Goal: Task Accomplishment & Management: Manage account settings

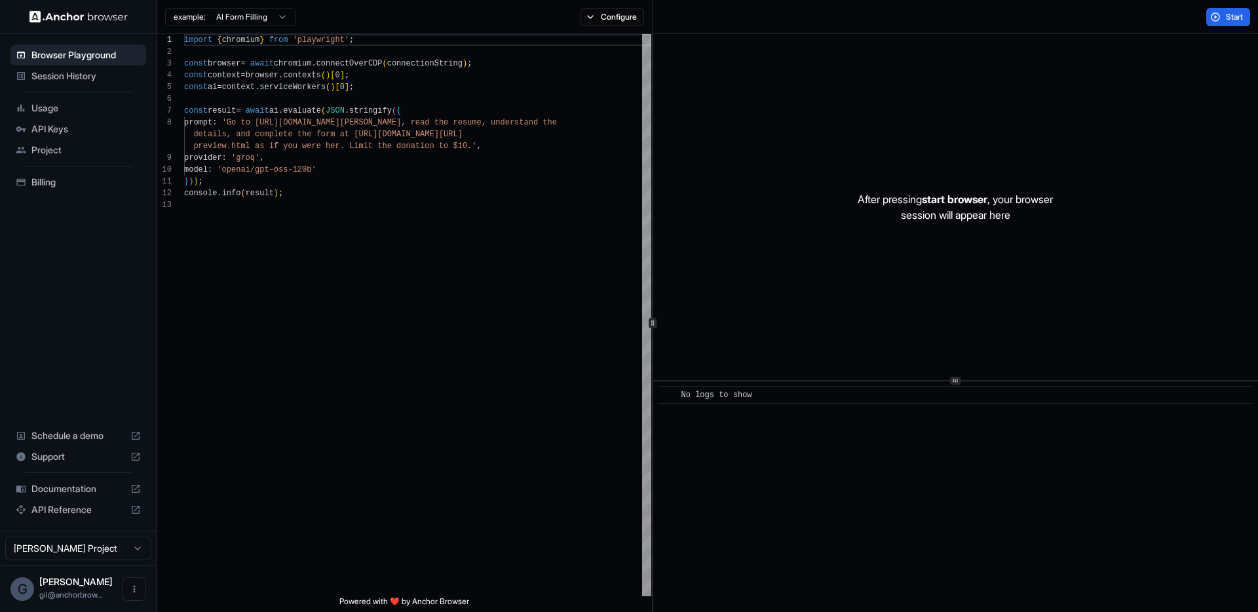
scroll to position [94, 0]
click at [47, 125] on span "API Keys" at bounding box center [85, 129] width 109 height 13
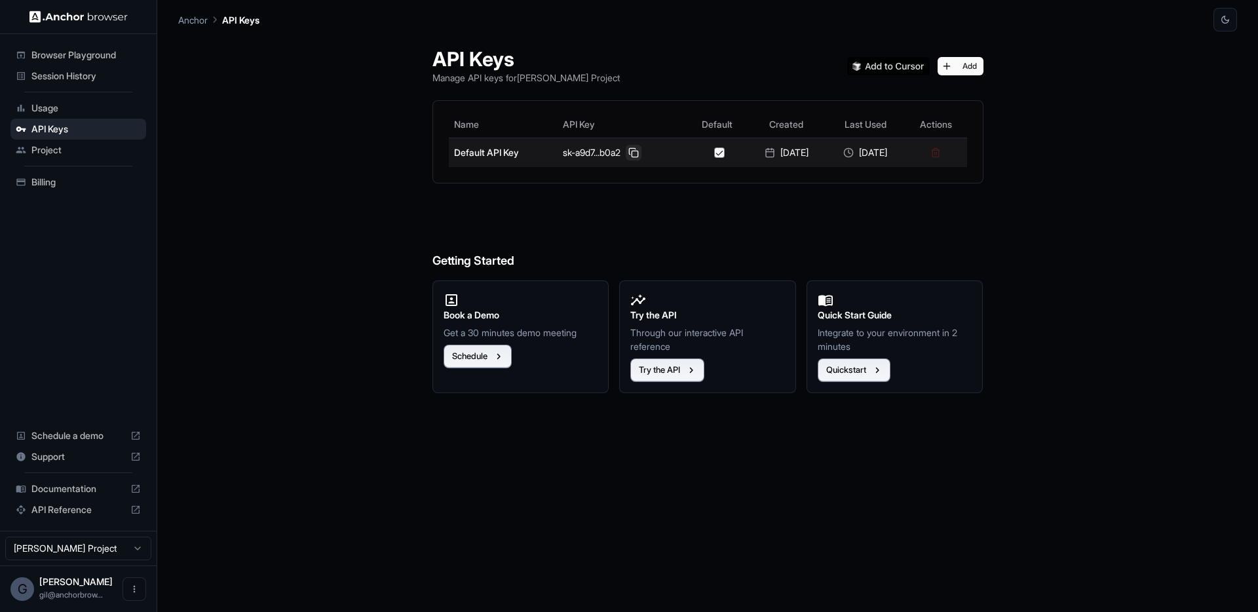
click at [627, 155] on button at bounding box center [634, 153] width 16 height 16
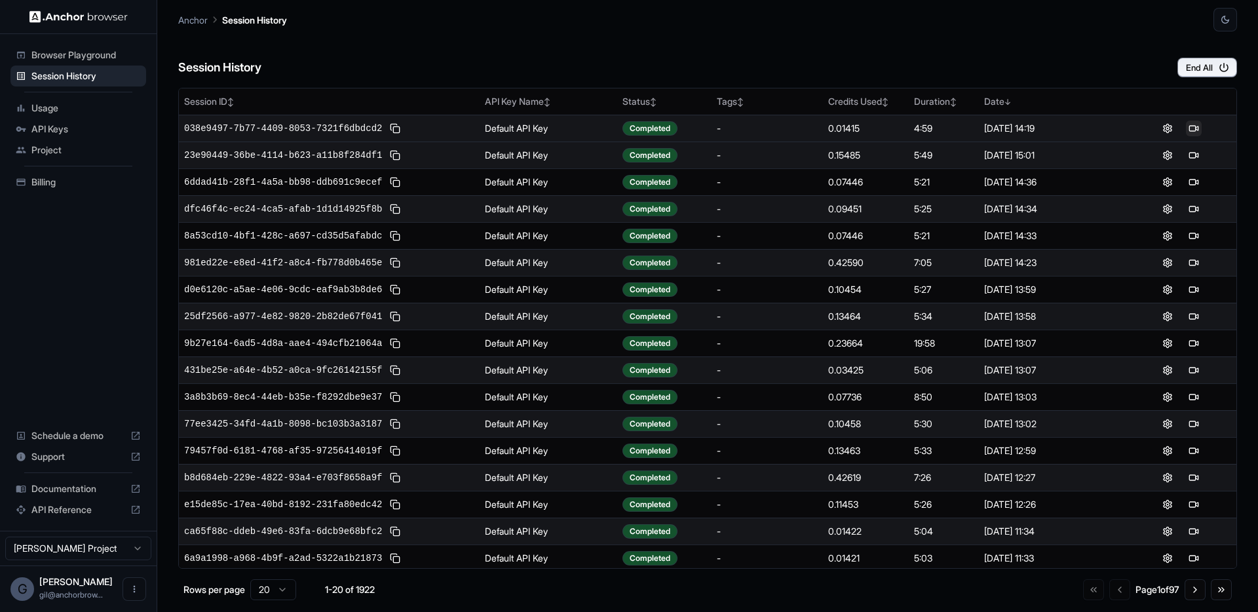
click at [1193, 131] on button at bounding box center [1194, 129] width 16 height 16
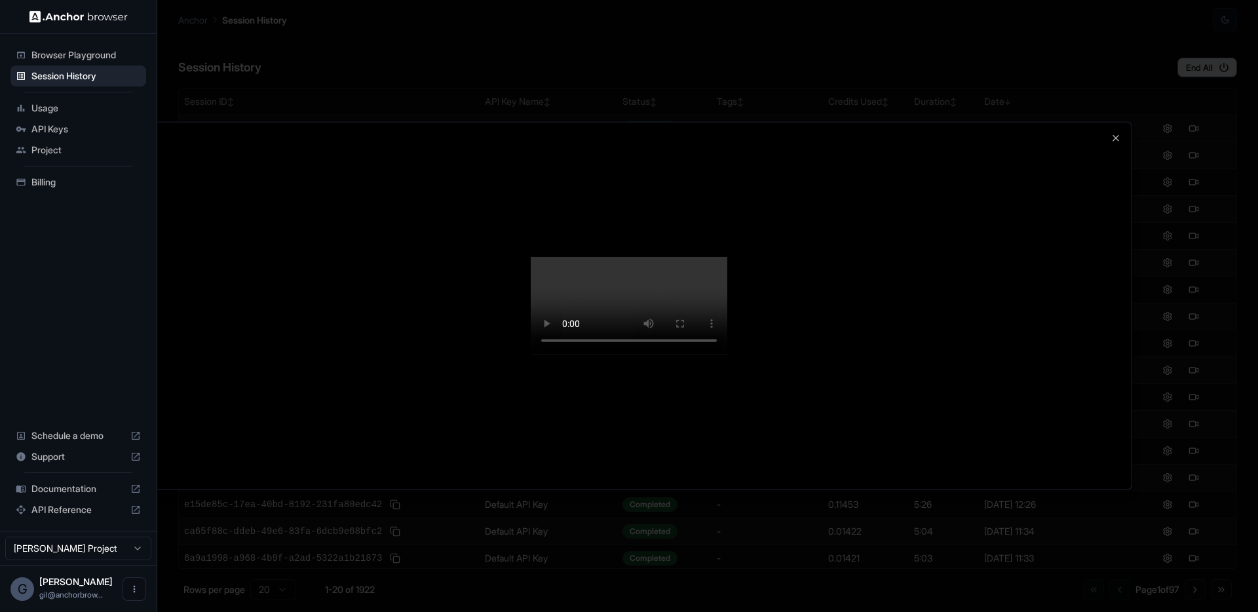
click at [212, 123] on div at bounding box center [628, 306] width 1005 height 367
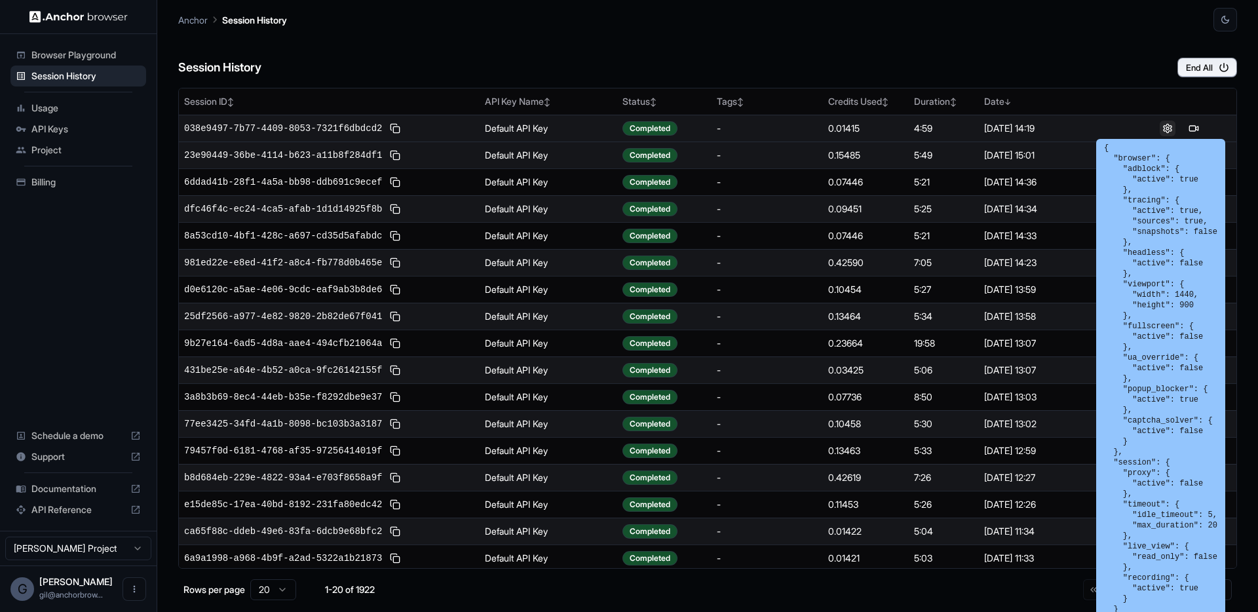
click at [1161, 126] on button at bounding box center [1168, 129] width 16 height 16
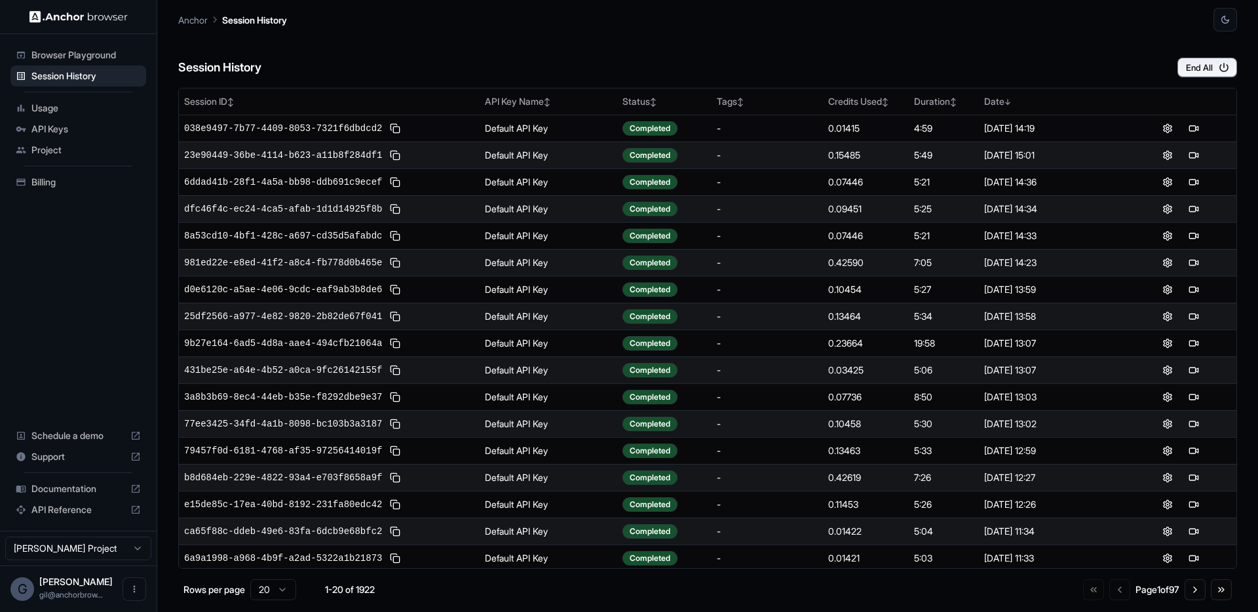
click at [677, 36] on div "Session History End All" at bounding box center [707, 54] width 1059 height 46
click at [727, 35] on div "Session History End All" at bounding box center [707, 54] width 1059 height 46
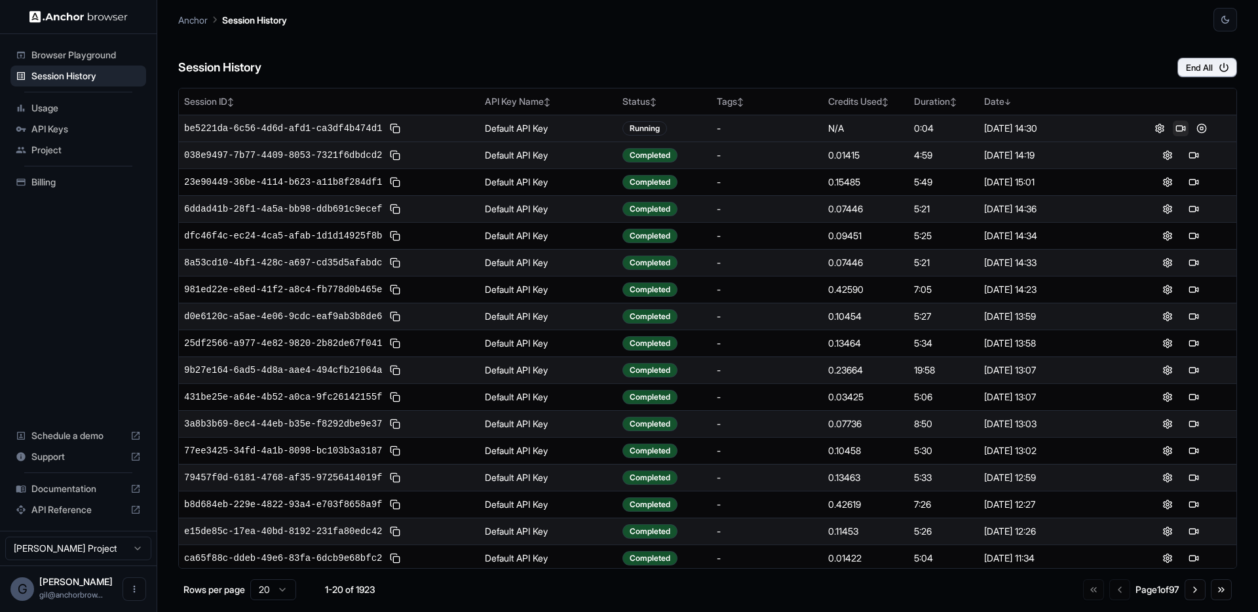
click at [1173, 127] on button at bounding box center [1181, 129] width 16 height 16
click at [1196, 127] on button at bounding box center [1202, 129] width 16 height 16
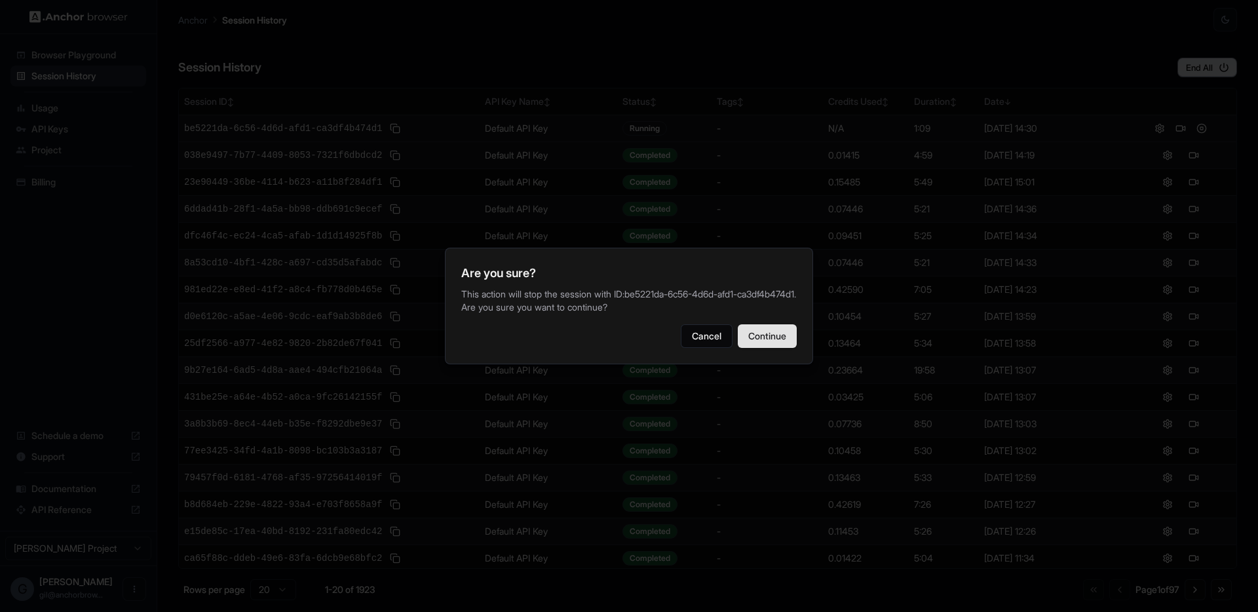
click at [786, 335] on button "Continue" at bounding box center [767, 336] width 59 height 24
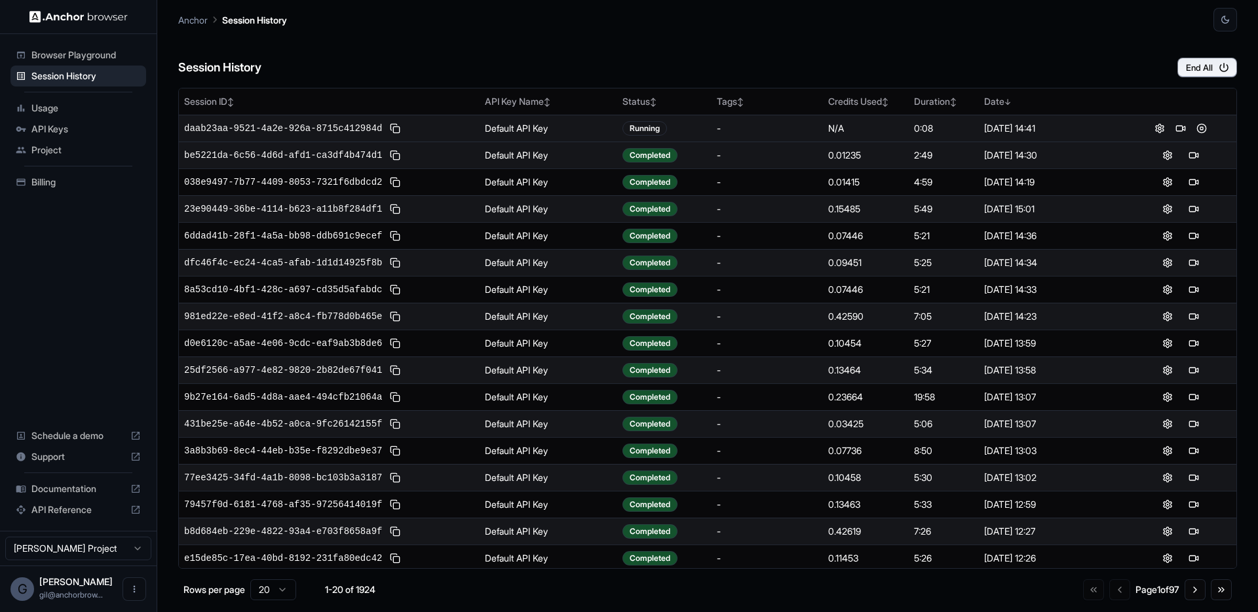
click at [542, 64] on div "Session History End All" at bounding box center [707, 54] width 1059 height 46
click at [1173, 126] on button at bounding box center [1181, 129] width 16 height 16
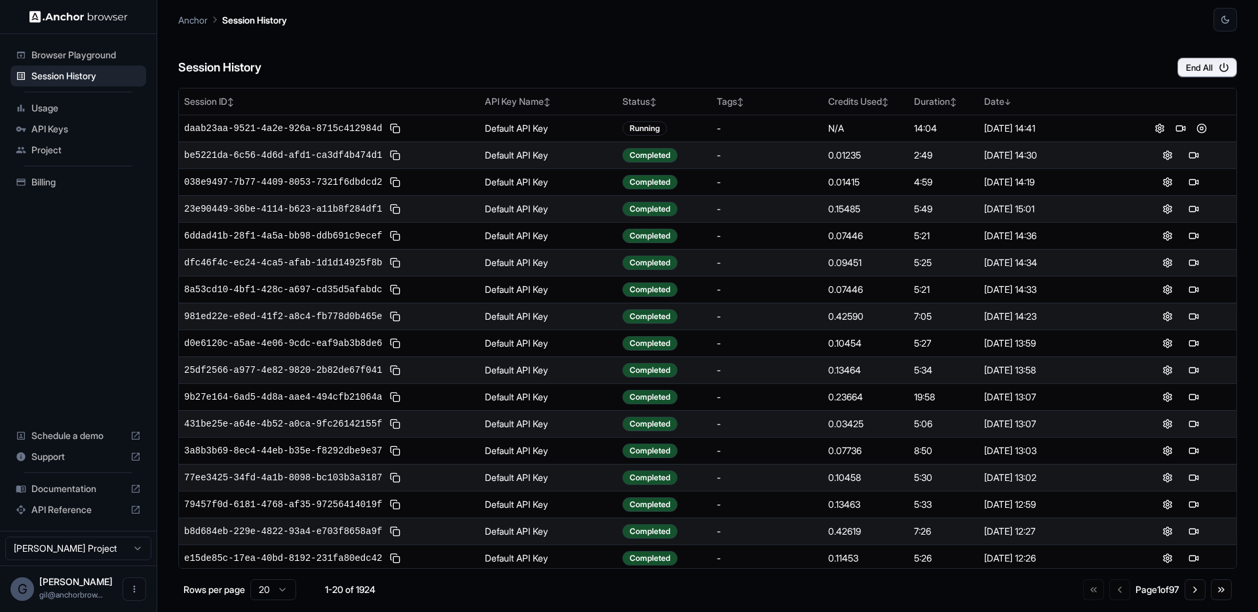
click at [875, 46] on div "Session History End All" at bounding box center [707, 54] width 1059 height 46
click at [900, 37] on div "Session History End All" at bounding box center [707, 54] width 1059 height 46
click at [1173, 157] on button at bounding box center [1181, 155] width 16 height 16
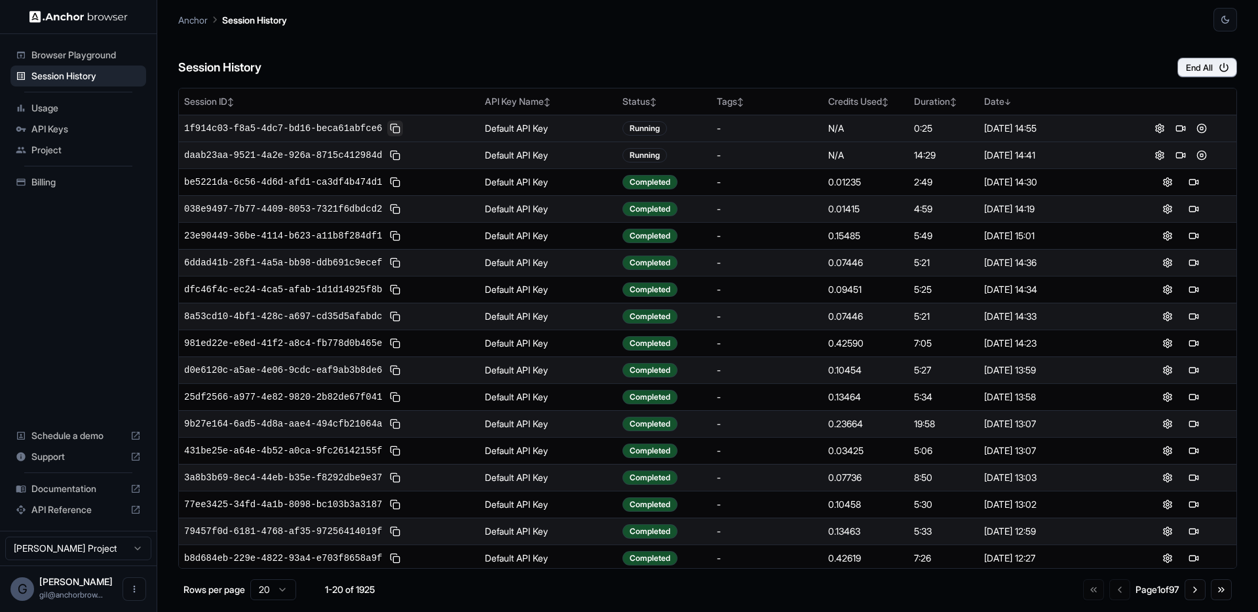
click at [394, 130] on button at bounding box center [395, 129] width 16 height 16
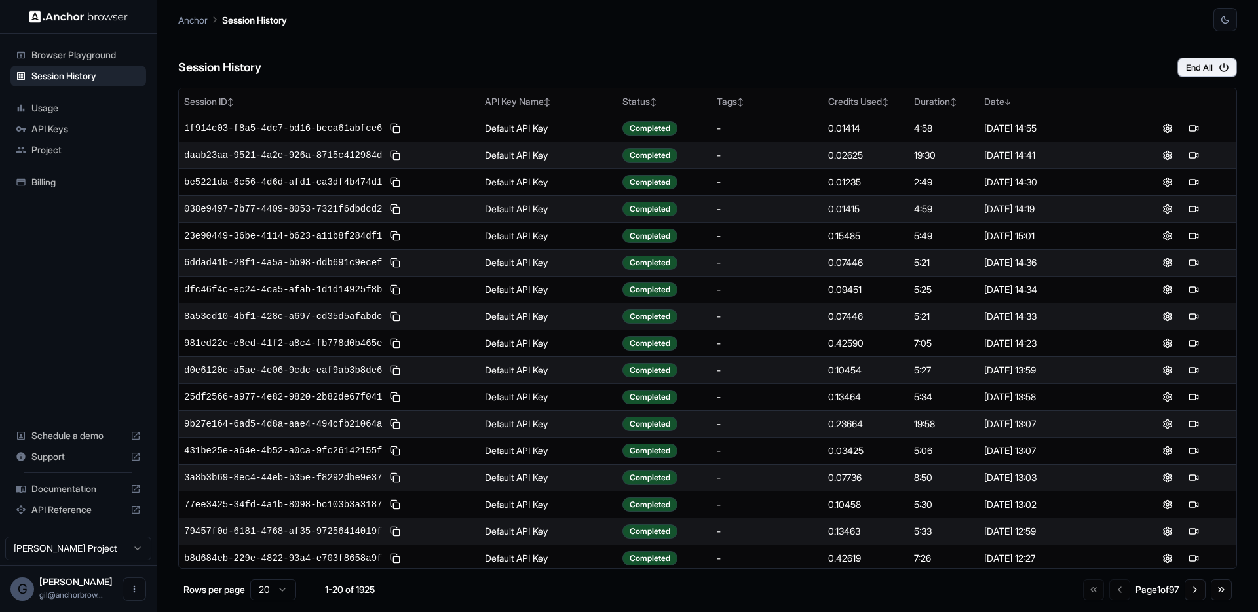
click at [626, 42] on div "Session History End All" at bounding box center [707, 54] width 1059 height 46
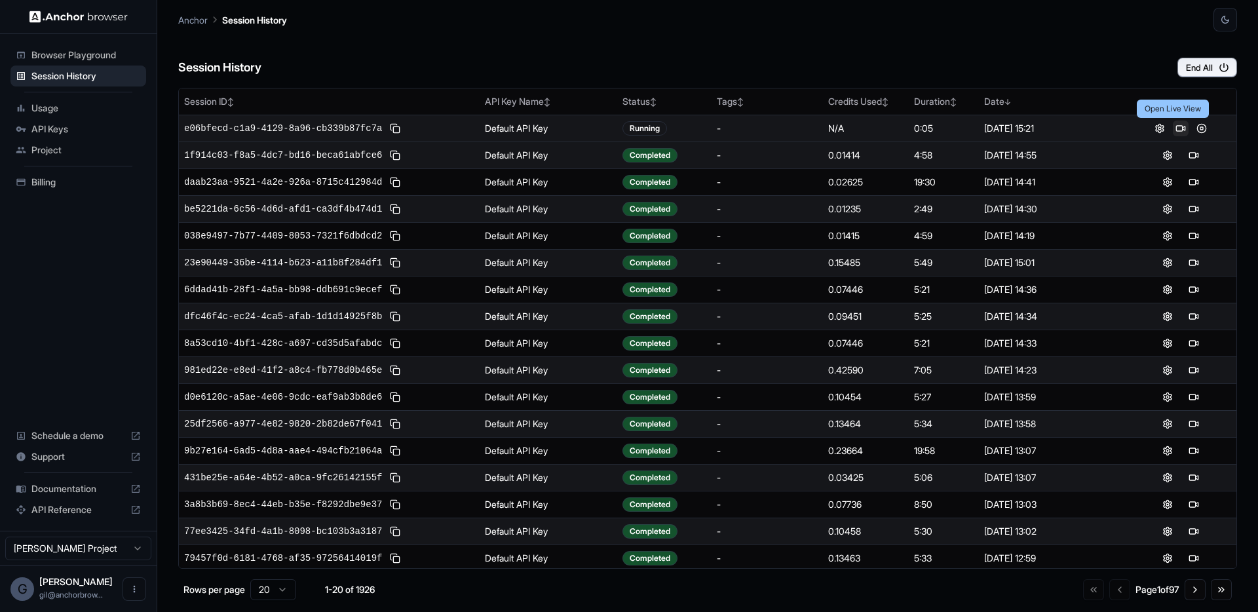
click at [1173, 126] on button at bounding box center [1181, 129] width 16 height 16
